Goal: Transaction & Acquisition: Subscribe to service/newsletter

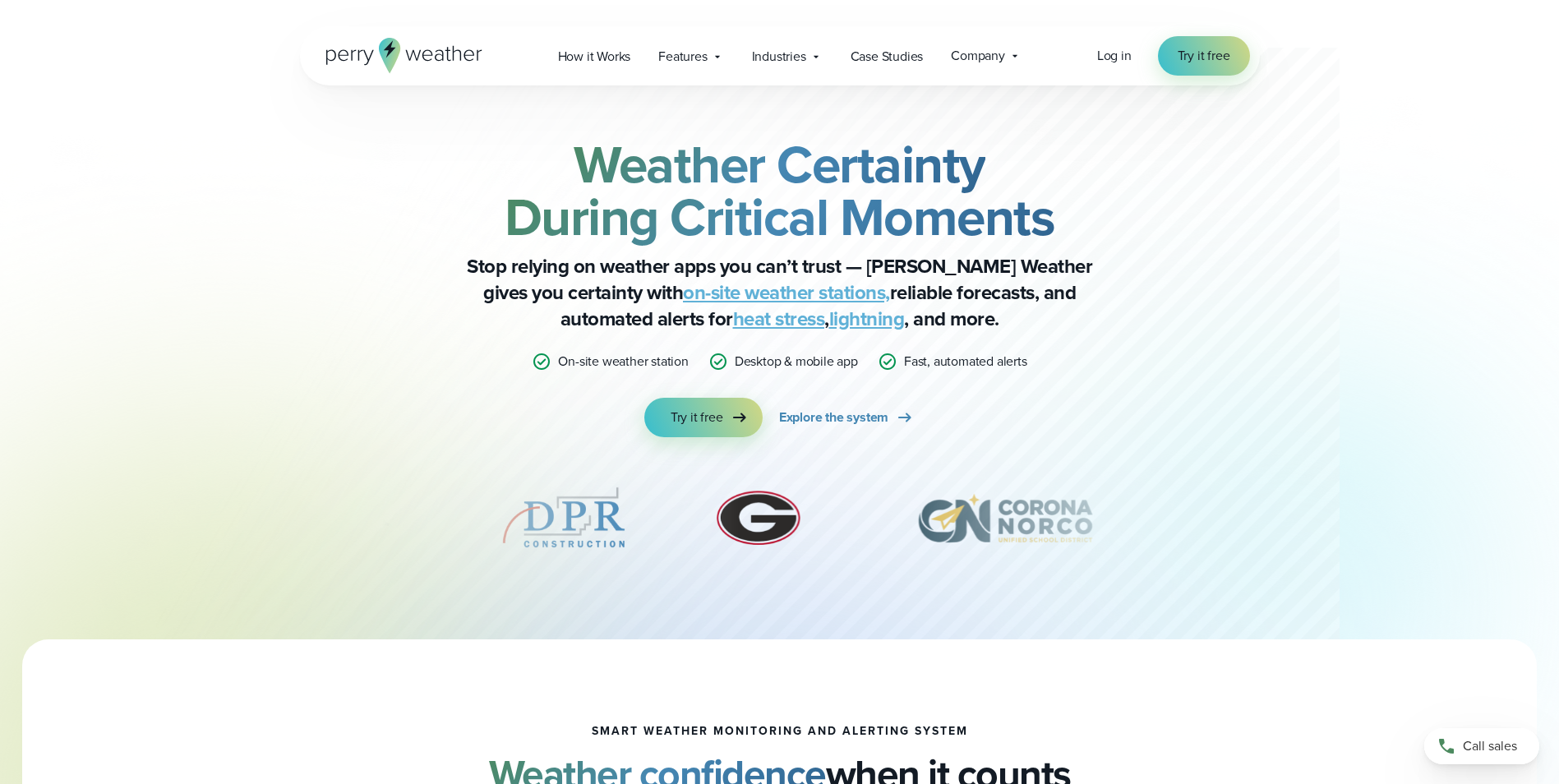
click at [695, 296] on link "on-site weather stations," at bounding box center [787, 292] width 207 height 30
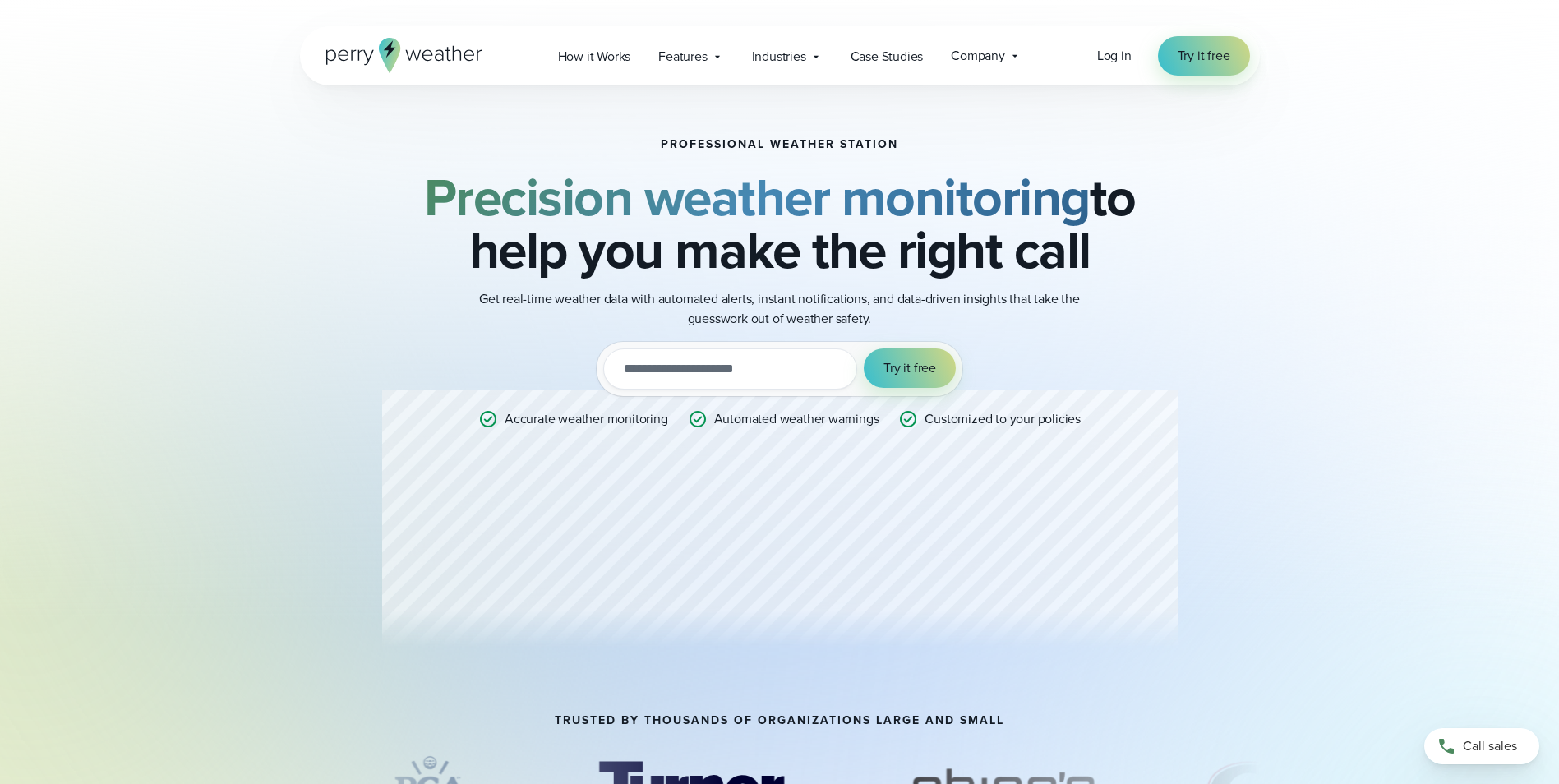
click at [653, 367] on input "email" at bounding box center [730, 368] width 254 height 41
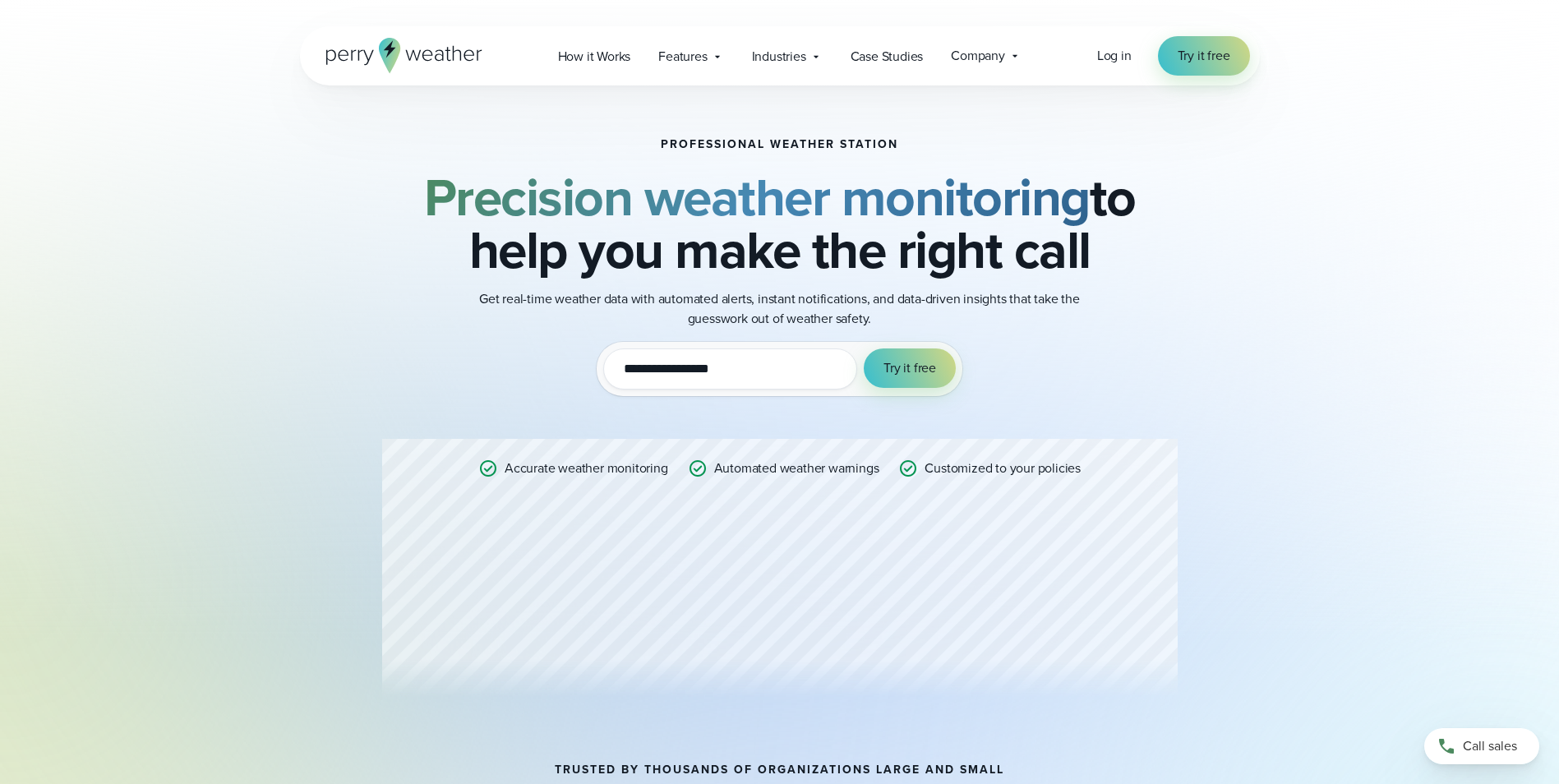
type input "**********"
